Goal: Information Seeking & Learning: Learn about a topic

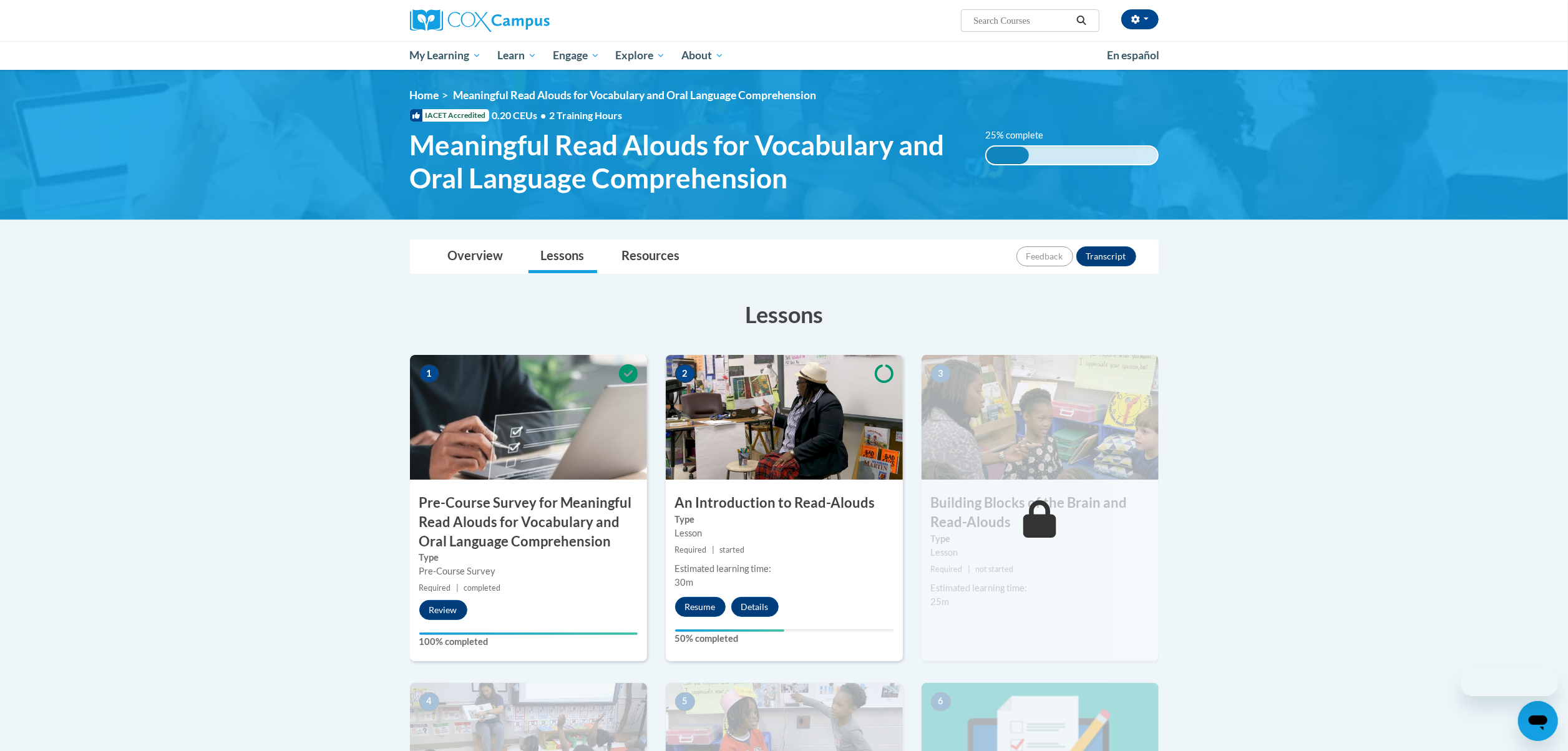
click at [1381, 378] on body "Nathaniel Thomas Jr (America/New_York UTC-04:00) My Profile Inbox My Transcript…" at bounding box center [784, 654] width 1568 height 1307
click at [861, 530] on div "Lesson" at bounding box center [784, 533] width 218 height 14
click at [1331, 515] on body "Nathaniel Thomas Jr (America/New_York UTC-04:00) My Profile Inbox My Transcript…" at bounding box center [784, 654] width 1568 height 1307
click at [1454, 440] on body "Nathaniel Thomas Jr (America/New_York UTC-04:00) My Profile Inbox My Transcript…" at bounding box center [784, 654] width 1568 height 1307
click at [1359, 531] on body "Nathaniel Thomas Jr (America/New_York UTC-04:00) My Profile Inbox My Transcript…" at bounding box center [784, 654] width 1568 height 1307
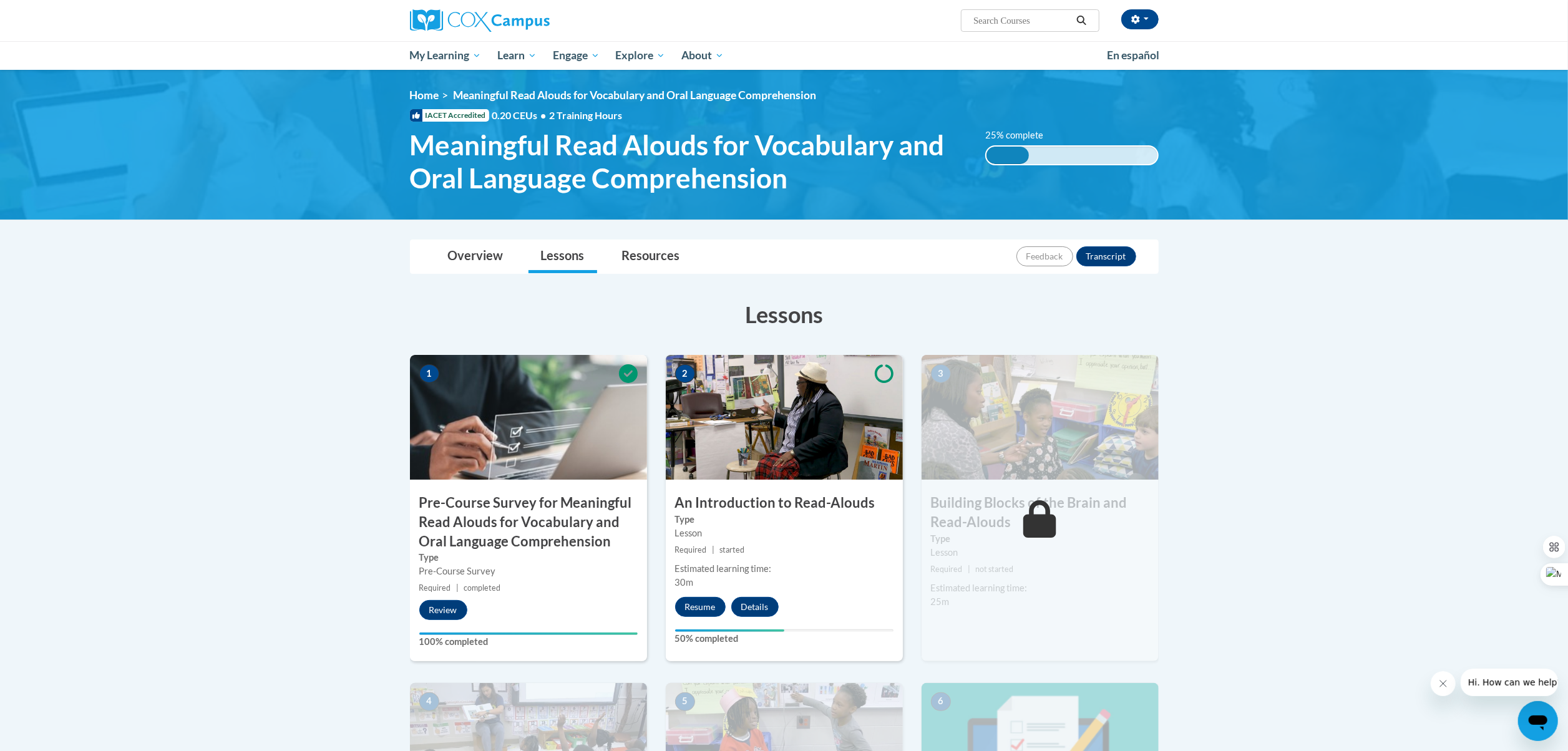
click at [862, 569] on div "Estimated learning time:" at bounding box center [784, 569] width 218 height 14
click at [861, 569] on div "Estimated learning time:" at bounding box center [784, 569] width 218 height 14
click at [1433, 373] on body "Nathaniel Thomas Jr (America/New_York UTC-04:00) My Profile Inbox My Transcript…" at bounding box center [784, 654] width 1568 height 1307
click at [1416, 395] on body "Nathaniel Thomas Jr (America/New_York UTC-04:00) My Profile Inbox My Transcript…" at bounding box center [784, 654] width 1568 height 1307
drag, startPoint x: 888, startPoint y: 594, endPoint x: 420, endPoint y: 119, distance: 666.8
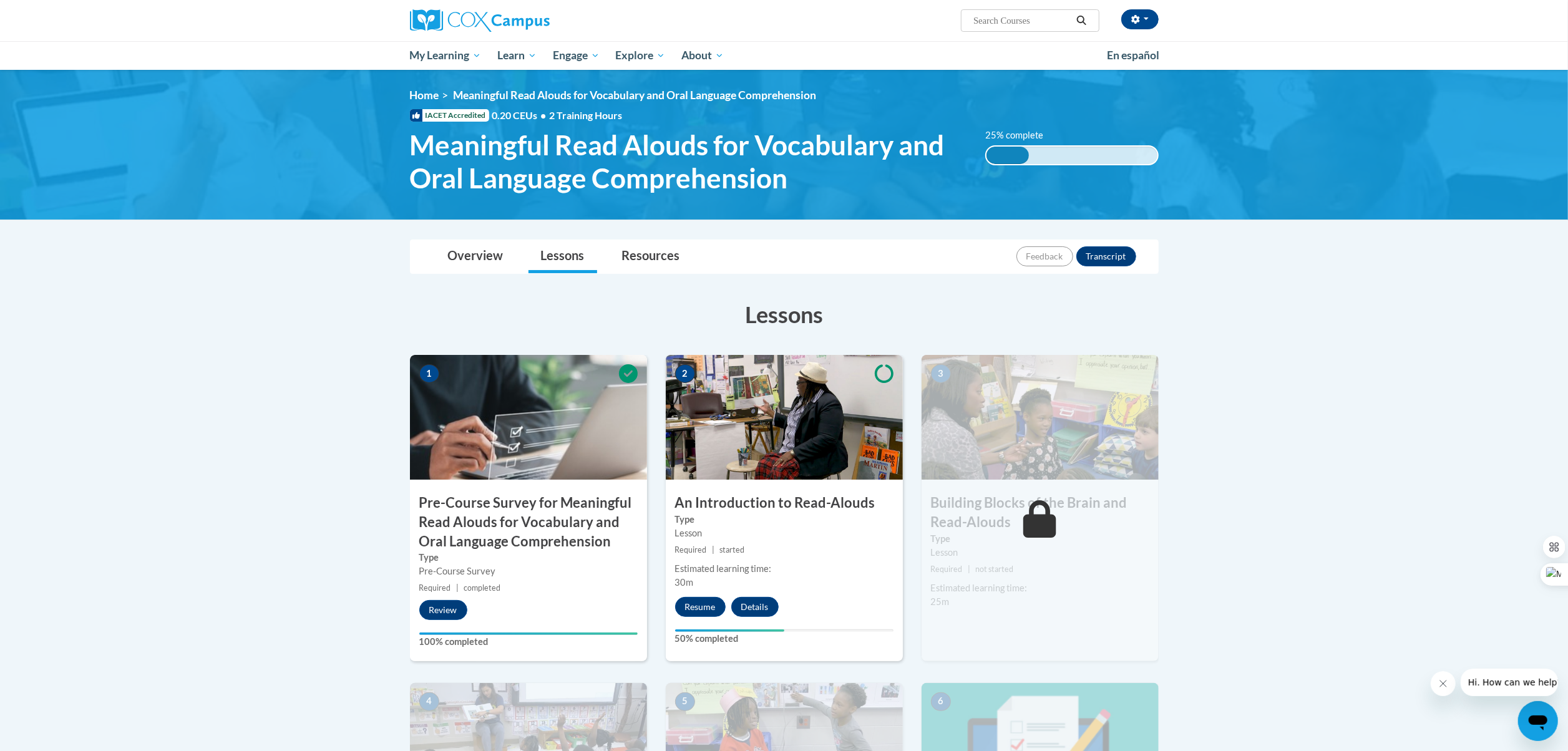
click at [890, 595] on div "2 An Introduction to Read-Alouds Type Lesson Required | started Estimated learn…" at bounding box center [784, 508] width 237 height 306
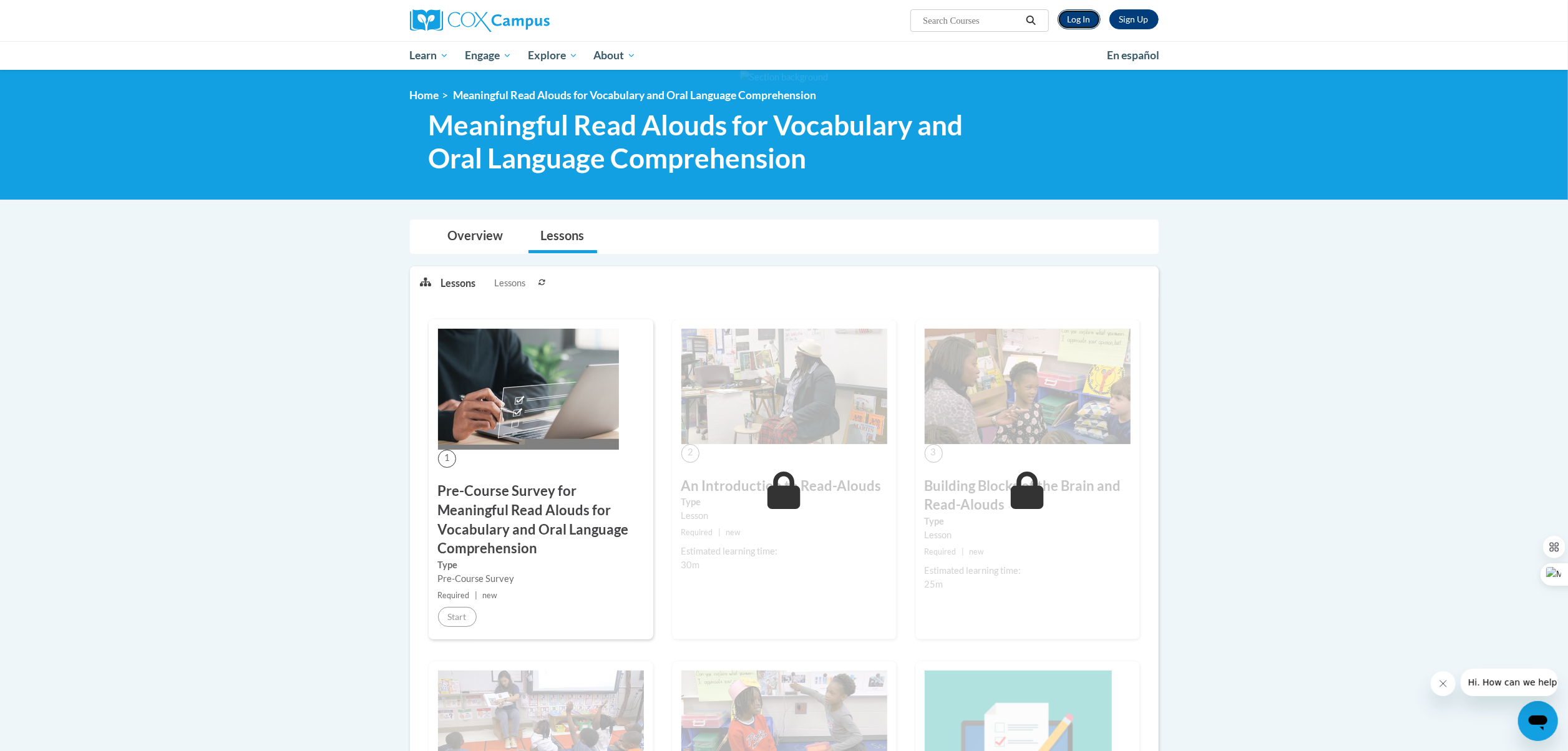
click at [1079, 18] on link "Log In" at bounding box center [1079, 19] width 43 height 20
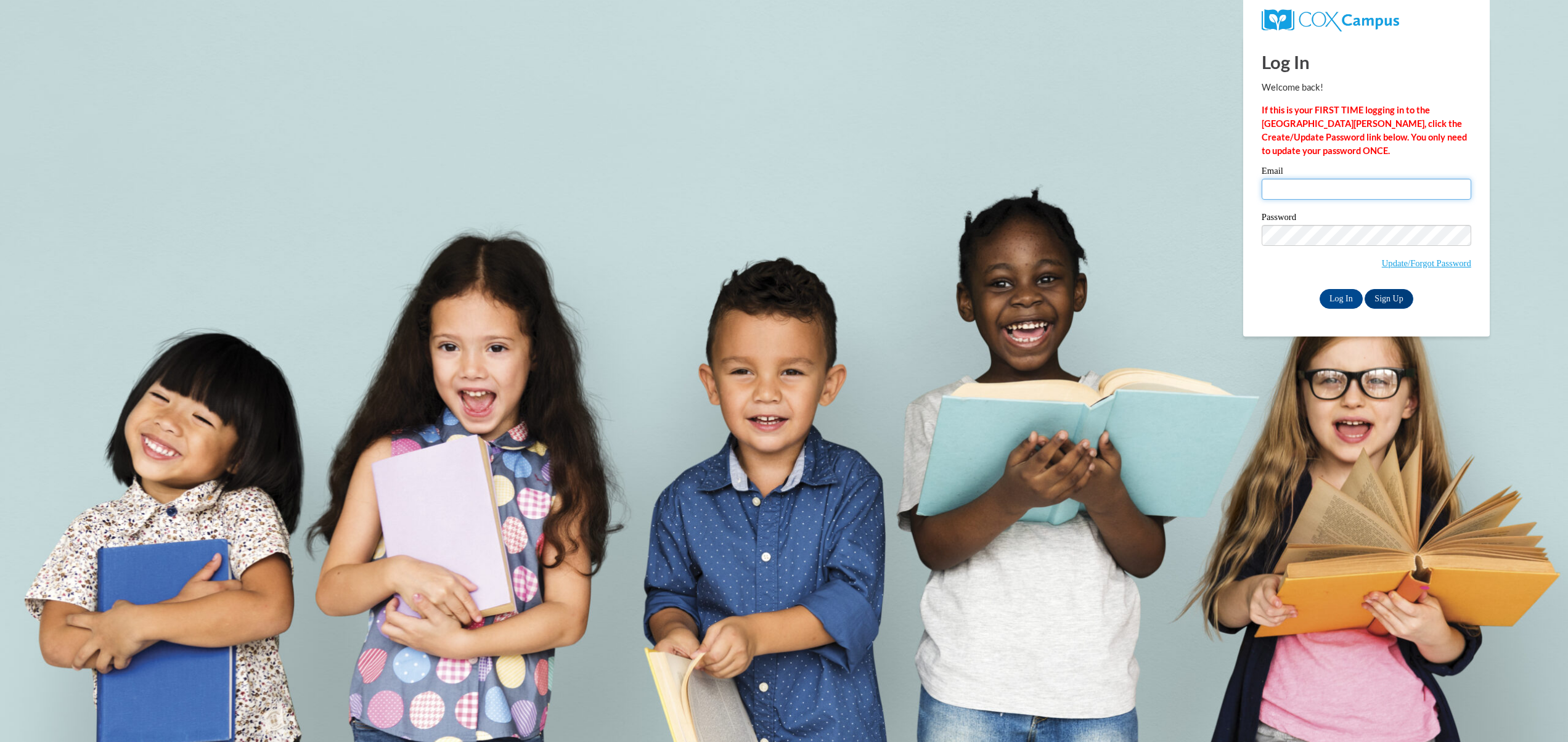
click at [1303, 182] on input "Email" at bounding box center [1367, 189] width 210 height 21
type input "C001899@muscogee.k12.ga.us"
click at [1328, 300] on input "Log In" at bounding box center [1341, 299] width 43 height 20
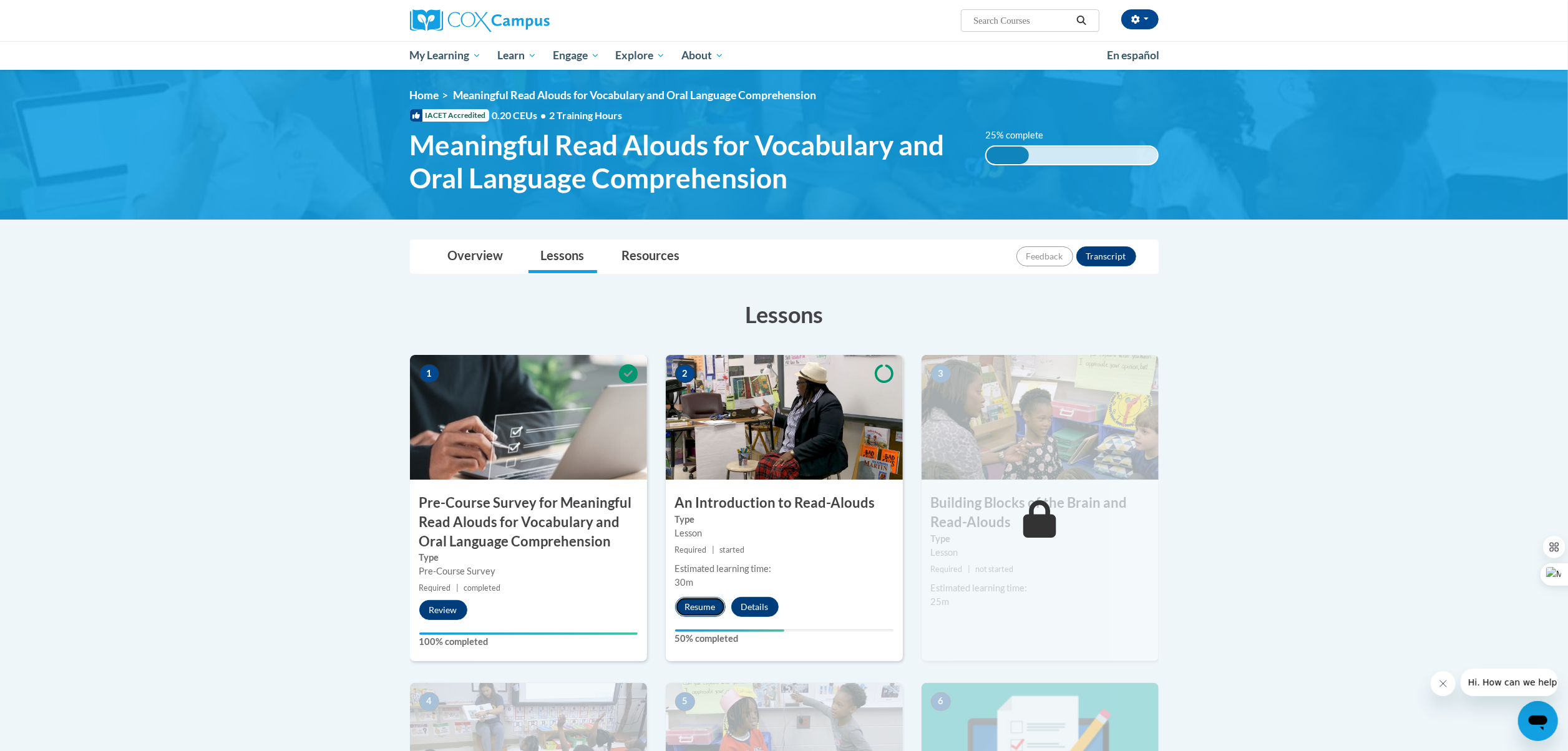
click at [700, 609] on button "Resume" at bounding box center [700, 607] width 51 height 20
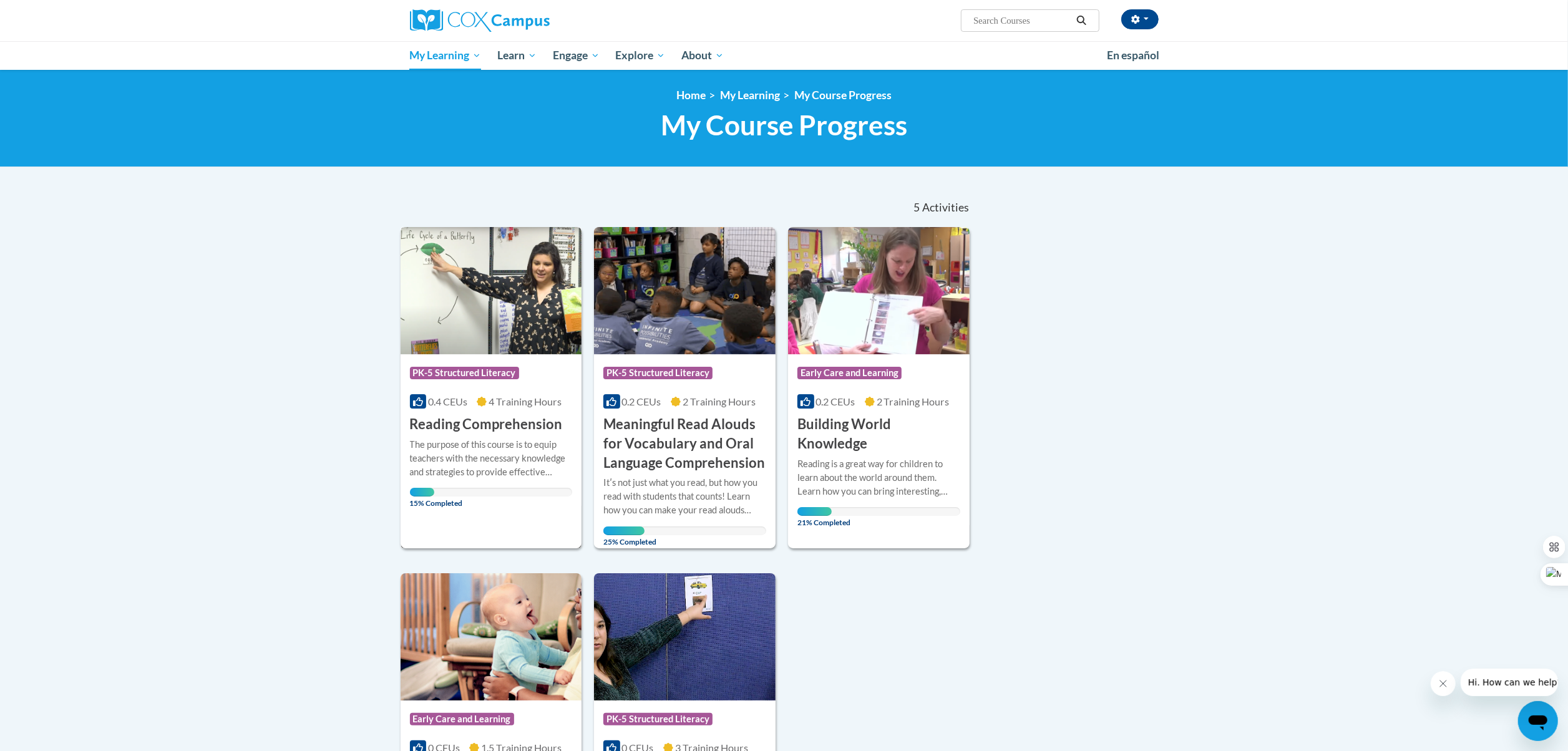
click at [497, 392] on div "Course Category: PK-5 Structured Literacy 0.4 CEUs 4 Training Hours COURSE Read…" at bounding box center [491, 394] width 182 height 80
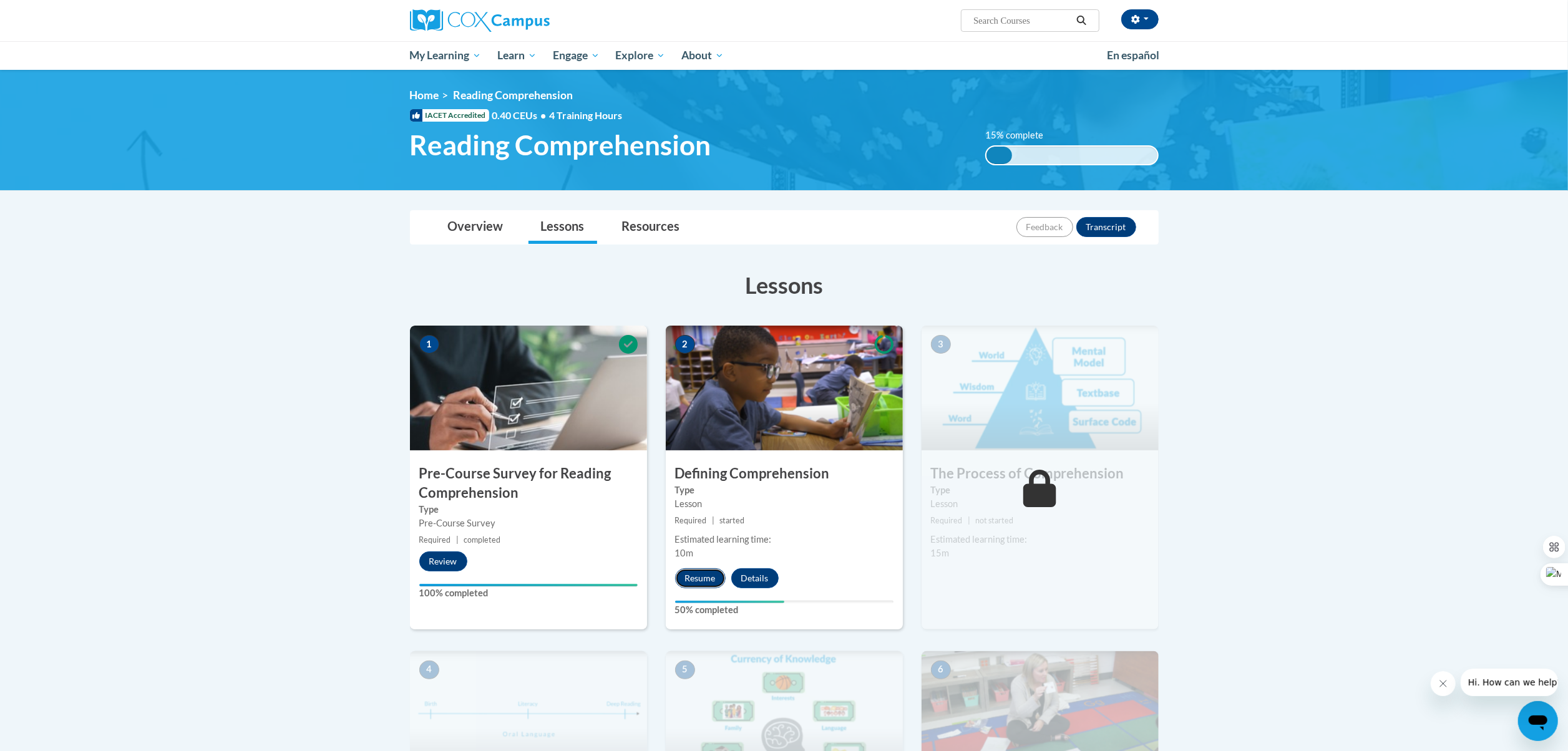
click at [702, 576] on button "Resume" at bounding box center [700, 579] width 51 height 20
